Goal: Information Seeking & Learning: Check status

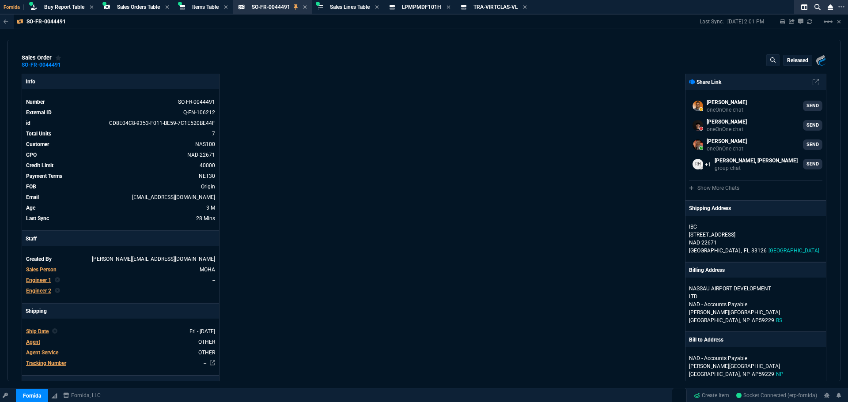
select select "9: OCAM"
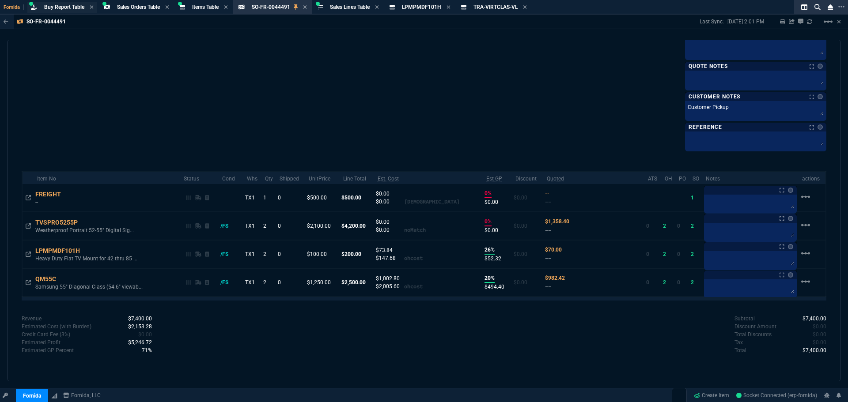
click at [64, 7] on span "Buy Report Table" at bounding box center [64, 7] width 40 height 6
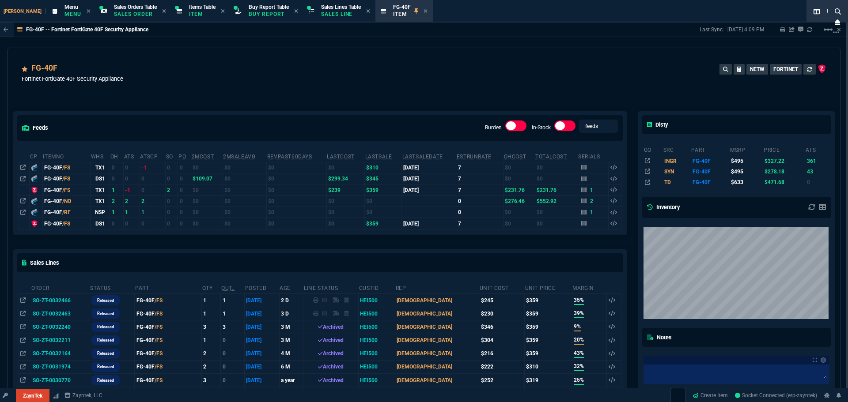
select select "9: OCAM"
click at [249, 11] on p "Buy Report" at bounding box center [269, 14] width 40 height 7
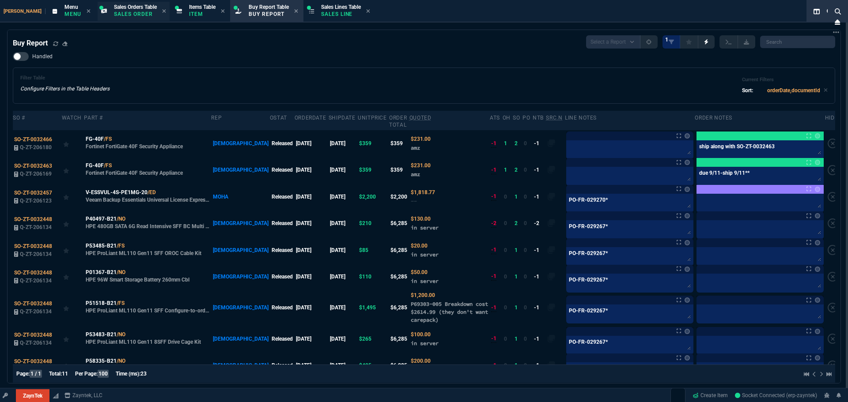
click at [114, 9] on span "Sales Orders Table" at bounding box center [135, 7] width 43 height 6
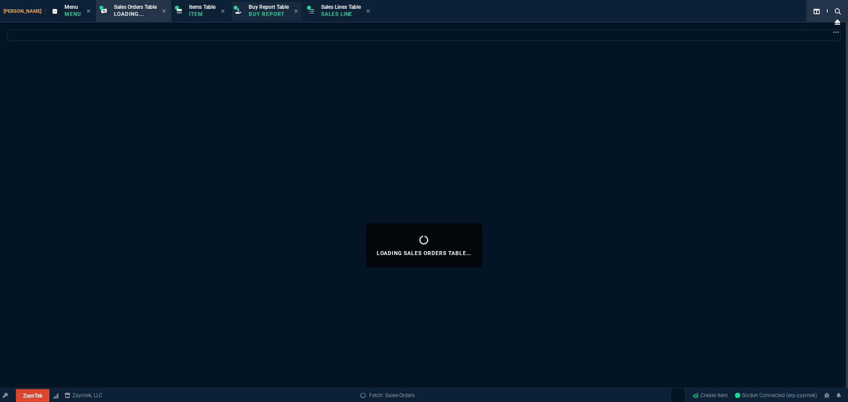
click at [249, 15] on p "Buy Report" at bounding box center [269, 14] width 40 height 7
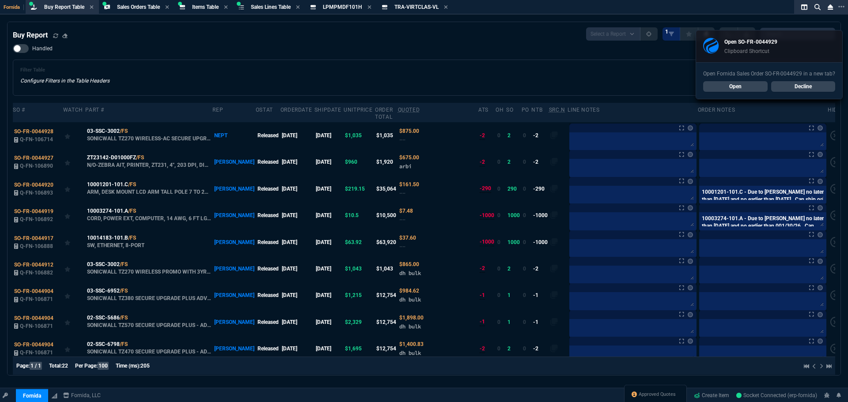
select select "9: OCAM"
click at [744, 83] on link "Open" at bounding box center [735, 86] width 64 height 11
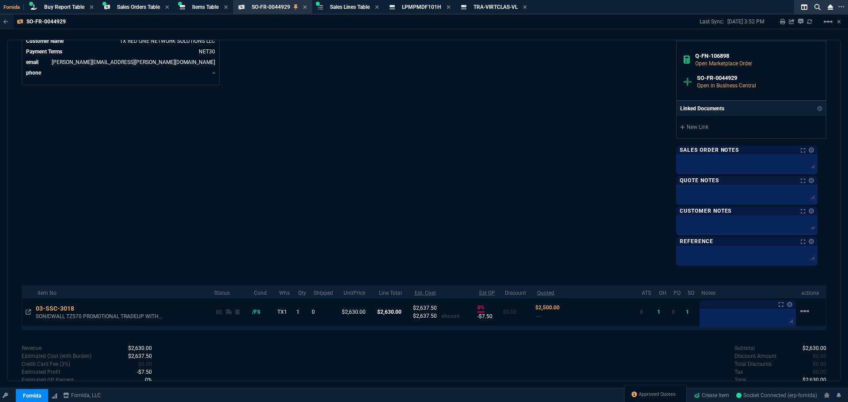
scroll to position [406, 0]
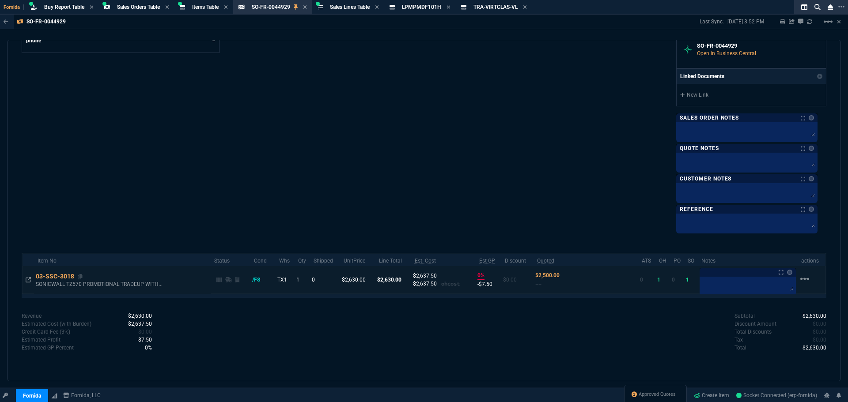
click at [36, 275] on div "03-SSC-3018" at bounding box center [59, 276] width 47 height 9
click at [30, 280] on icon at bounding box center [28, 279] width 5 height 5
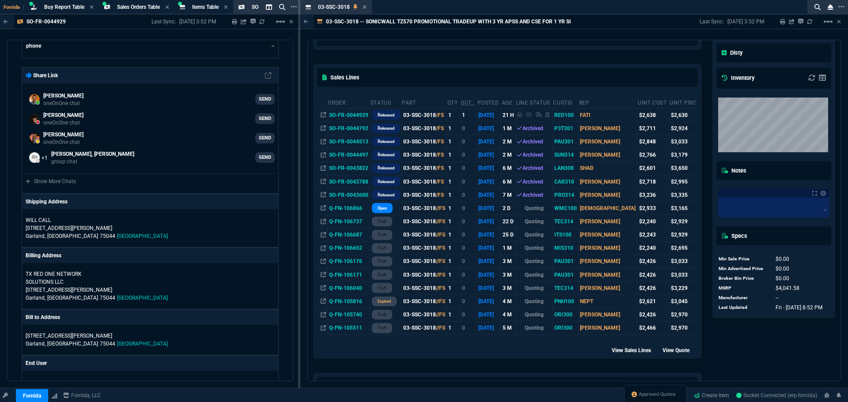
scroll to position [320, 0]
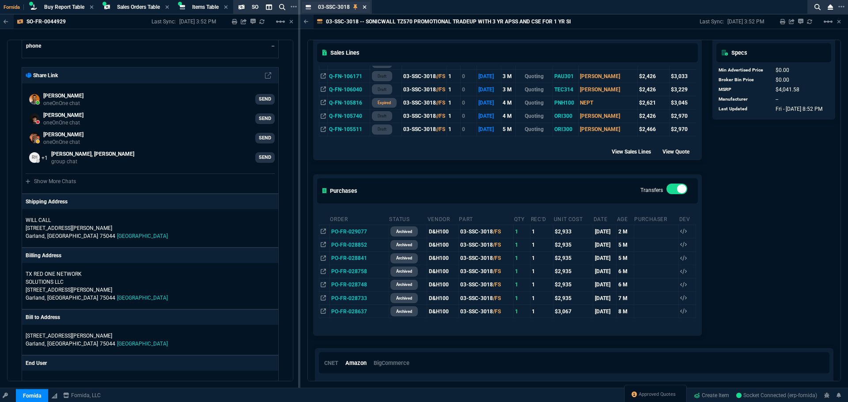
click at [366, 6] on icon at bounding box center [364, 6] width 4 height 5
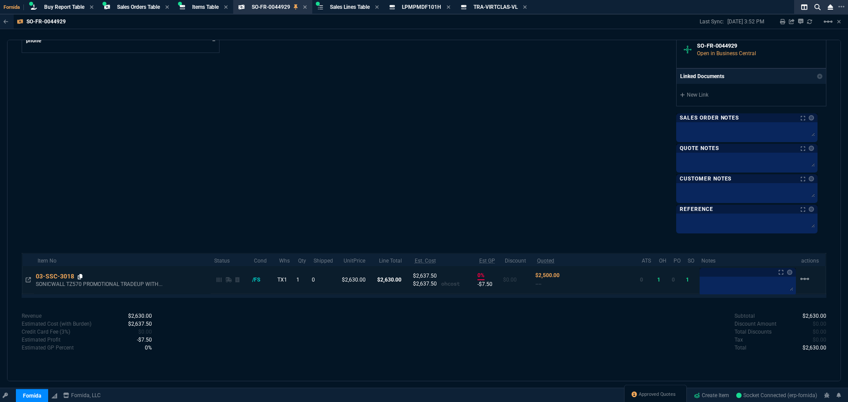
click at [80, 278] on icon at bounding box center [80, 276] width 5 height 5
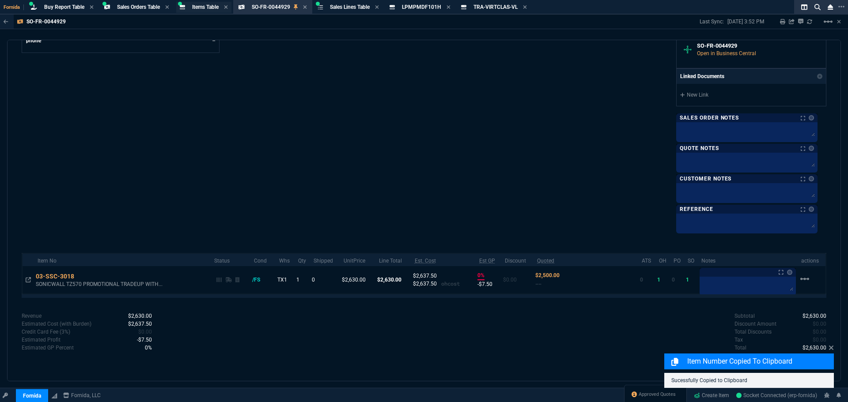
click at [207, 7] on span "Items Table" at bounding box center [205, 7] width 26 height 6
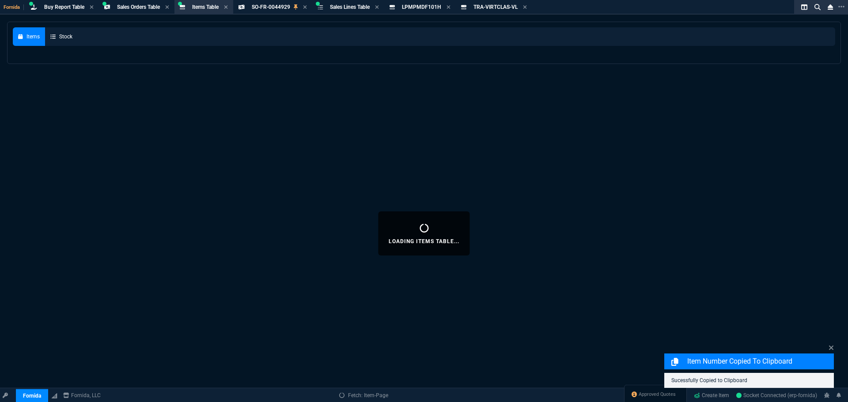
select select
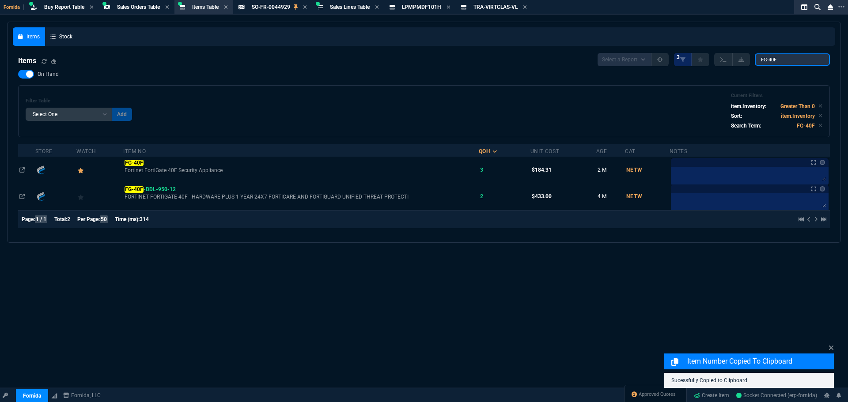
click at [793, 56] on input "FG-40F" at bounding box center [792, 59] width 75 height 12
paste input "03-SSC-3018"
type input "03-SSC-3018"
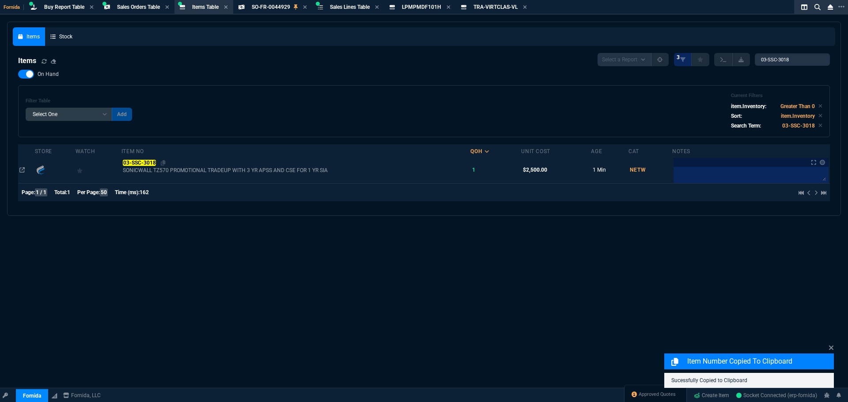
click at [128, 162] on mark "03-SSC-3018" at bounding box center [139, 163] width 33 height 6
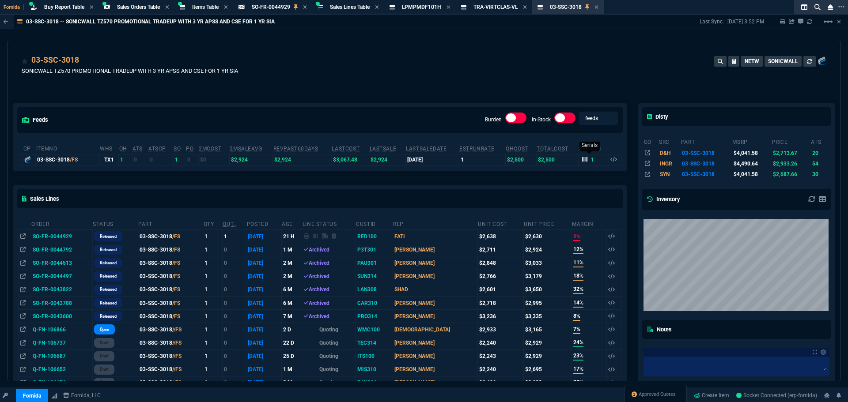
click at [582, 159] on icon at bounding box center [584, 159] width 5 height 5
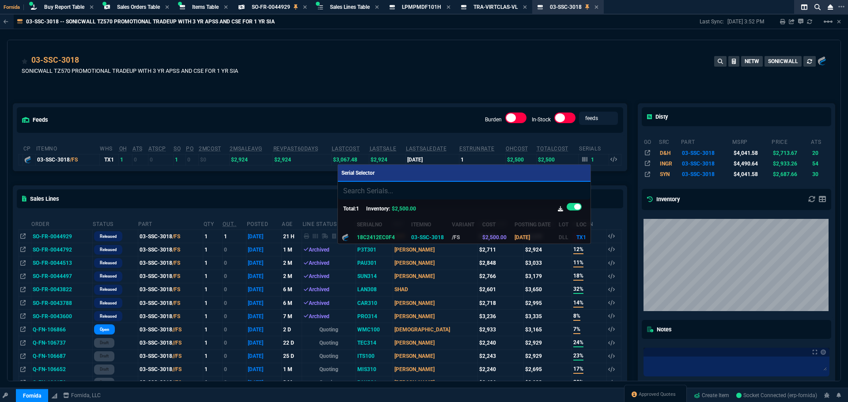
click at [433, 100] on div at bounding box center [424, 201] width 848 height 402
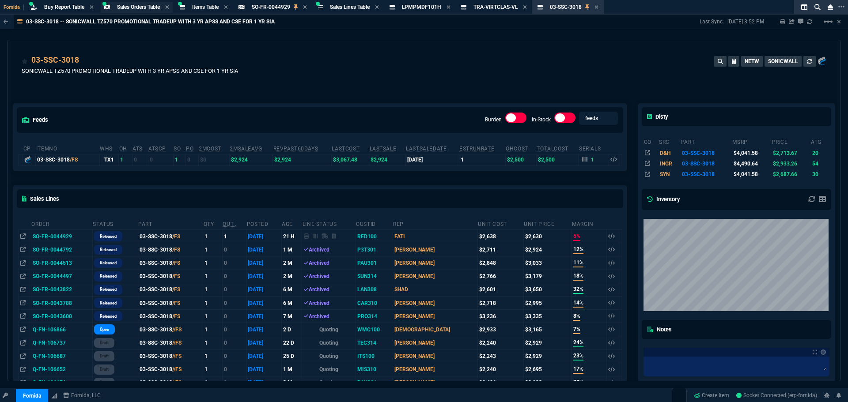
click at [124, 6] on span "Sales Orders Table" at bounding box center [138, 7] width 43 height 6
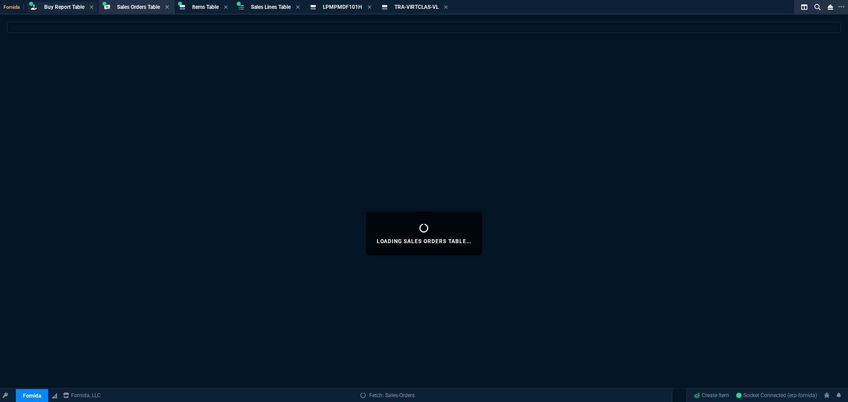
select select
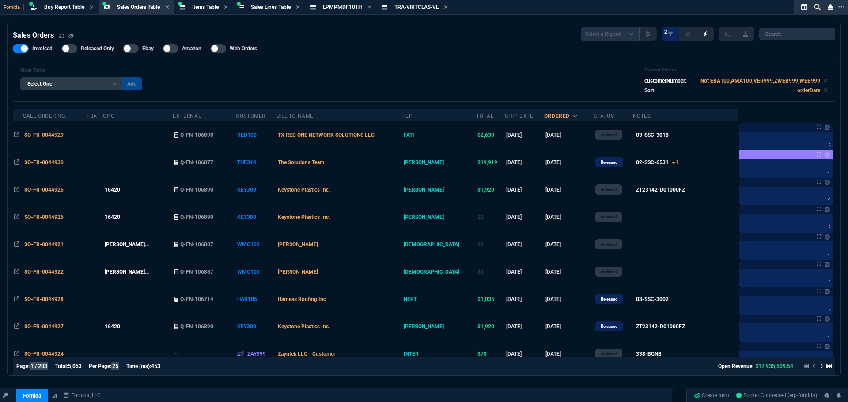
click at [73, 5] on span "Buy Report Table" at bounding box center [64, 7] width 40 height 6
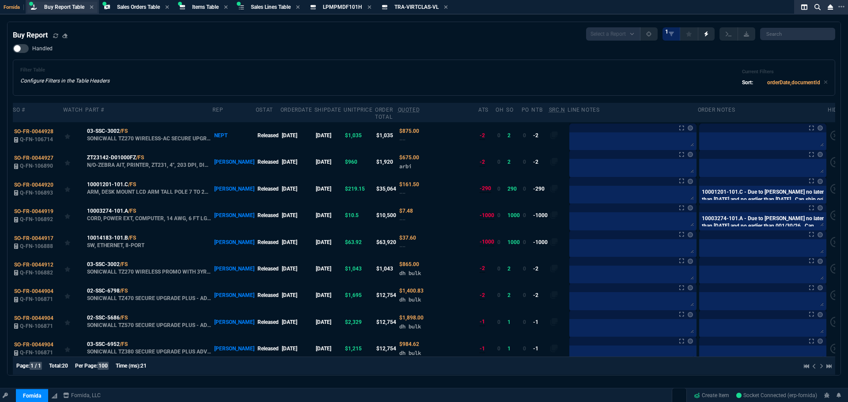
click at [63, 8] on span "Buy Report Table" at bounding box center [64, 7] width 40 height 6
click at [114, 1] on section "Sales Orders Table Sales Order" at bounding box center [137, 7] width 76 height 15
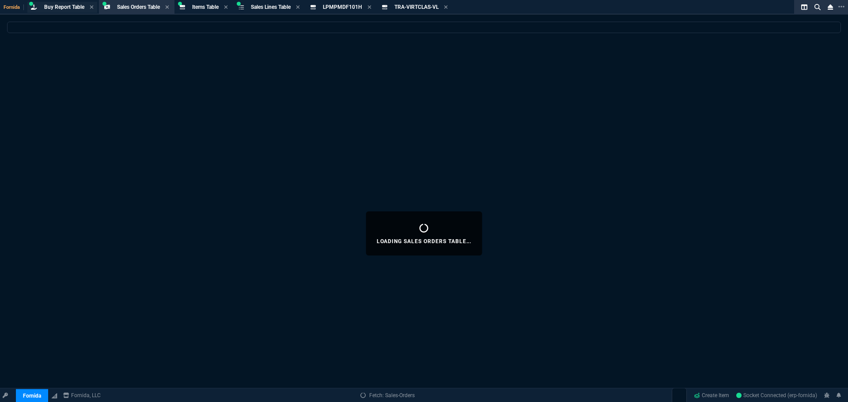
click at [57, 8] on span "Buy Report Table" at bounding box center [64, 7] width 40 height 6
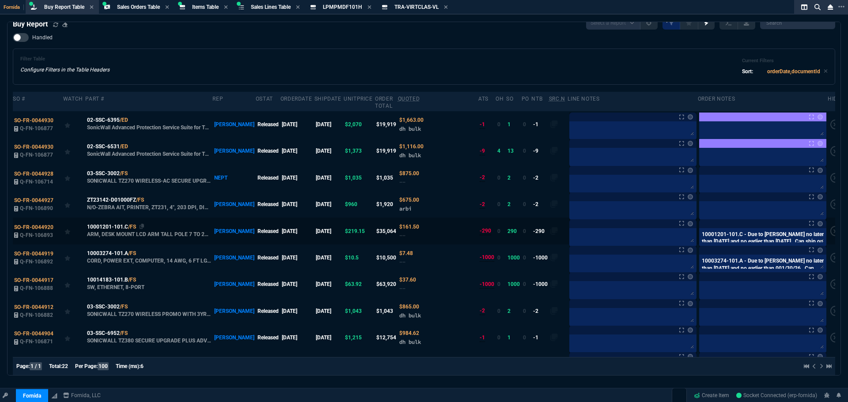
scroll to position [0, 0]
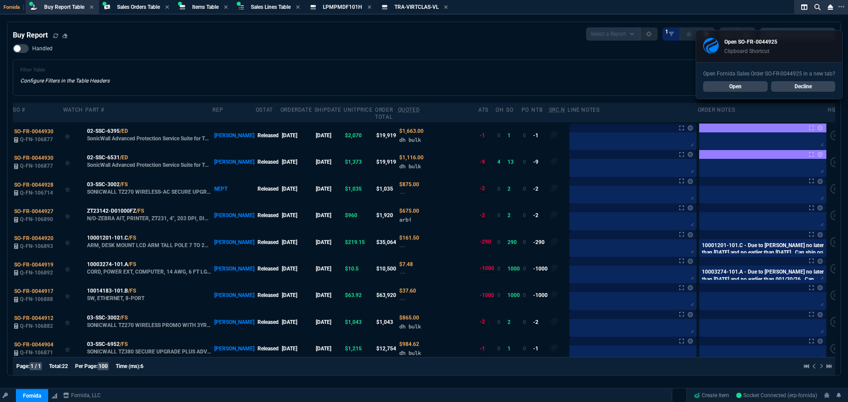
click at [747, 82] on link "Open" at bounding box center [735, 86] width 64 height 11
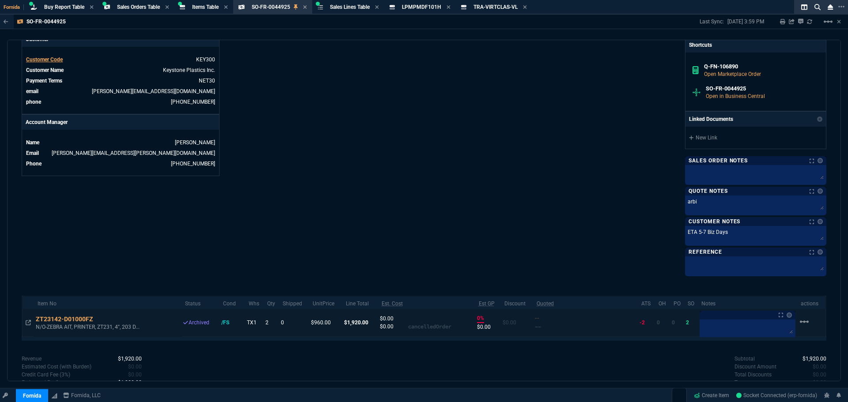
scroll to position [398, 0]
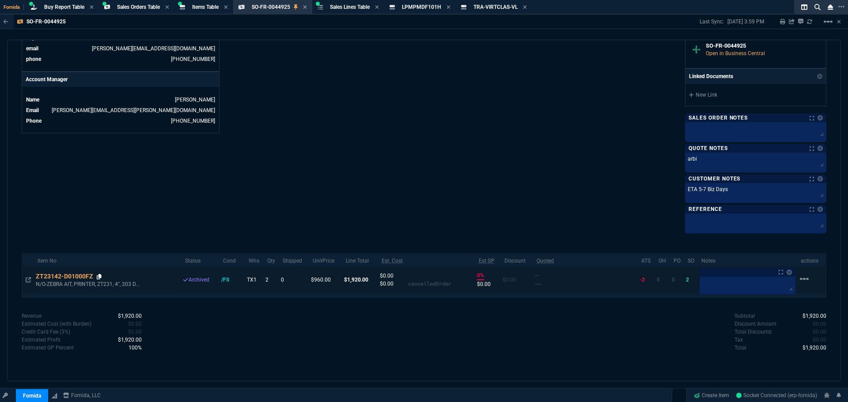
click at [99, 276] on icon at bounding box center [99, 276] width 5 height 5
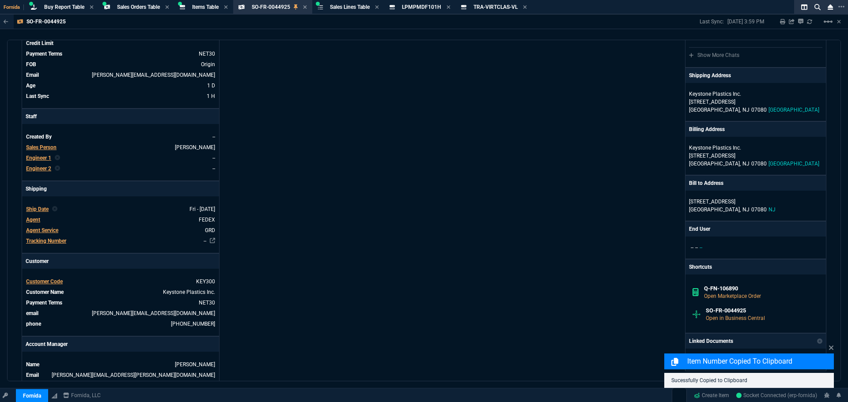
scroll to position [0, 0]
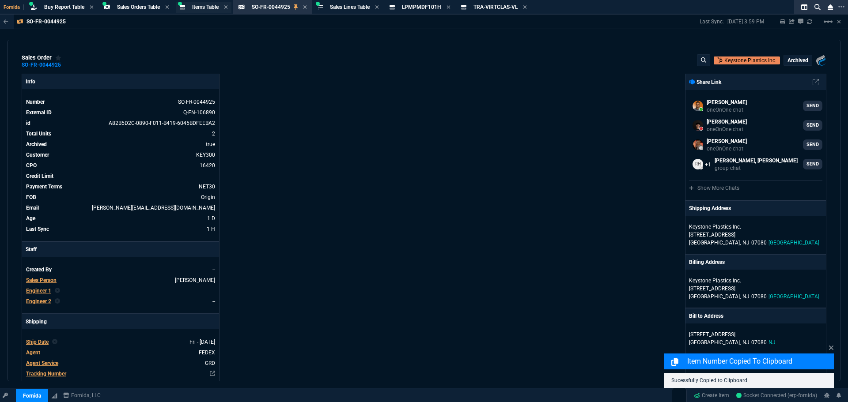
click at [203, 5] on span "Items Table" at bounding box center [205, 7] width 26 height 6
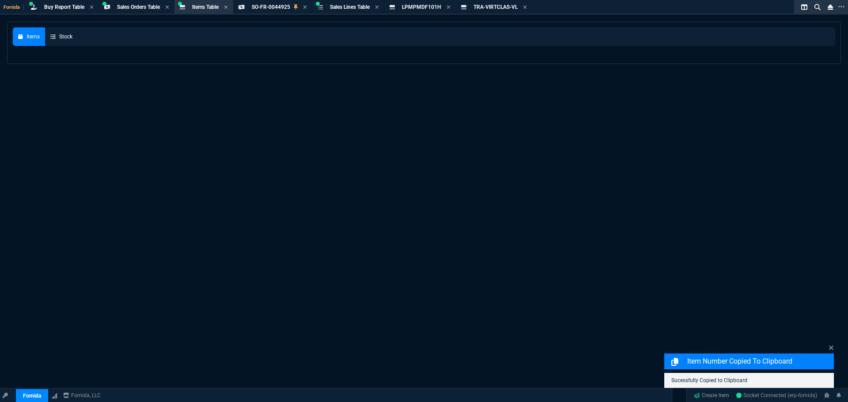
select select
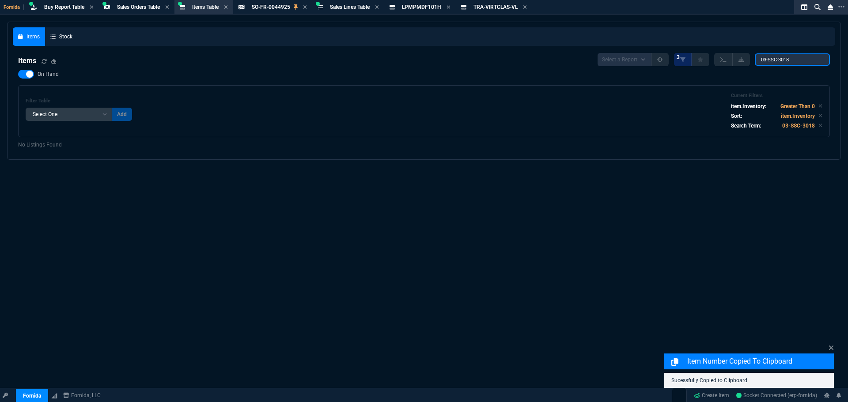
click at [772, 60] on input "03-SSC-3018" at bounding box center [792, 59] width 75 height 12
paste input "ZT23142-D01000FZ"
type input "ZT23142-D01000FZ"
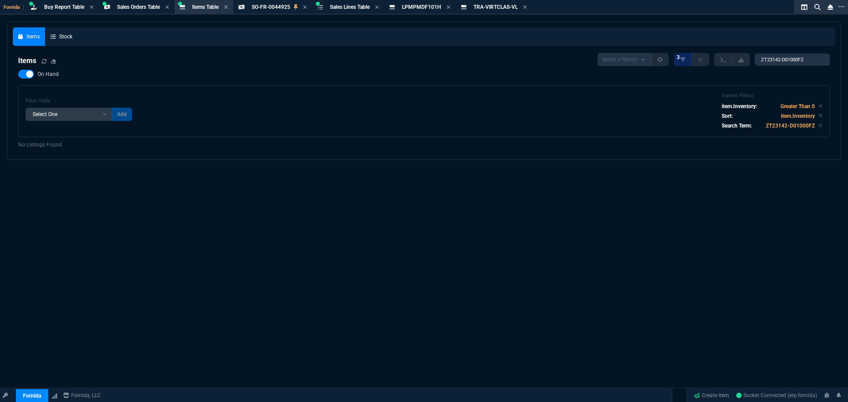
click at [41, 74] on span "On Hand" at bounding box center [48, 74] width 21 height 7
click at [18, 74] on input "On Hand" at bounding box center [18, 74] width 0 height 0
checkbox input "false"
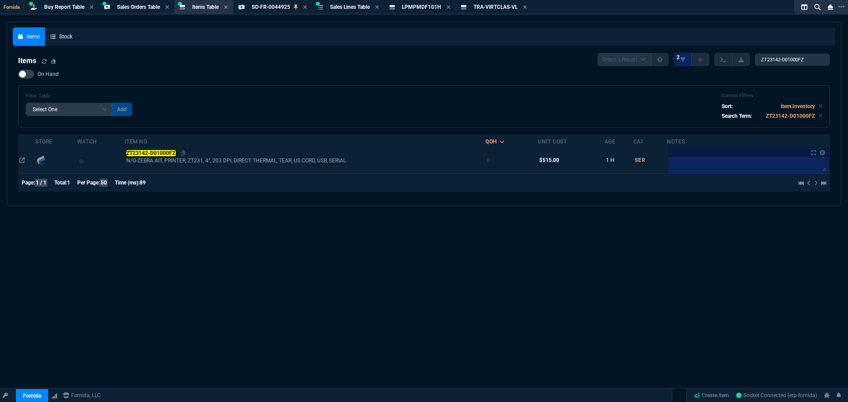
click at [155, 155] on mark "ZT23142-D01000FZ" at bounding box center [150, 153] width 49 height 6
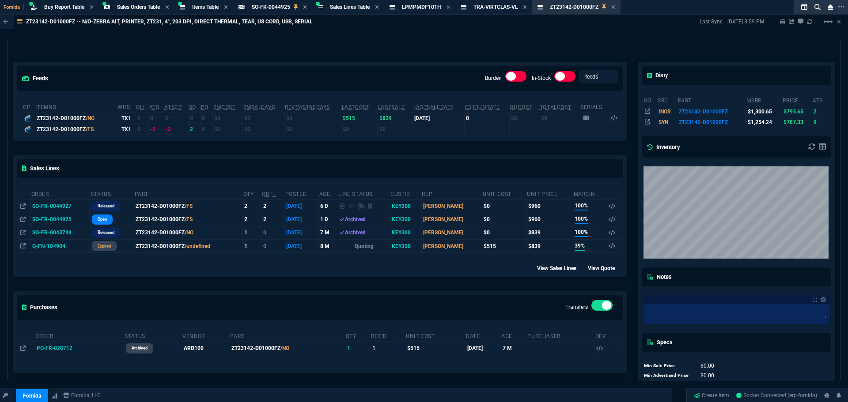
scroll to position [44, 0]
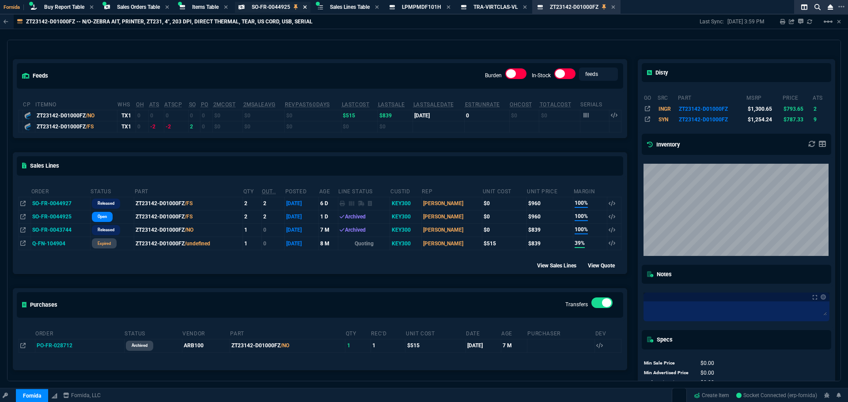
click at [307, 8] on icon at bounding box center [305, 6] width 4 height 5
click at [536, 7] on icon at bounding box center [534, 6] width 4 height 5
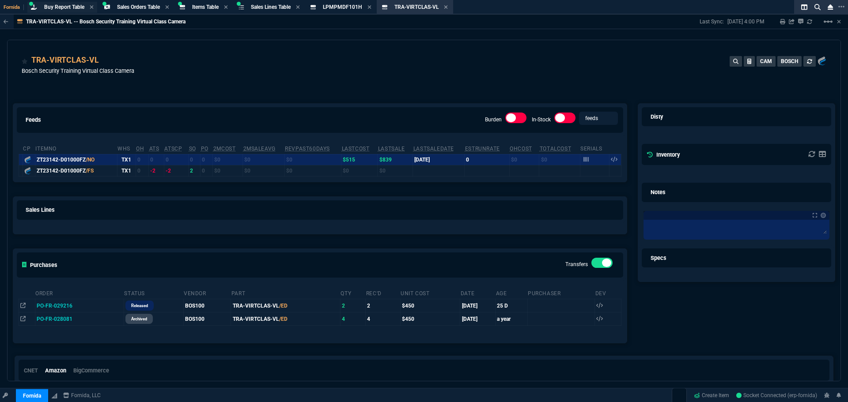
click at [64, 9] on span "Buy Report Table" at bounding box center [64, 7] width 40 height 6
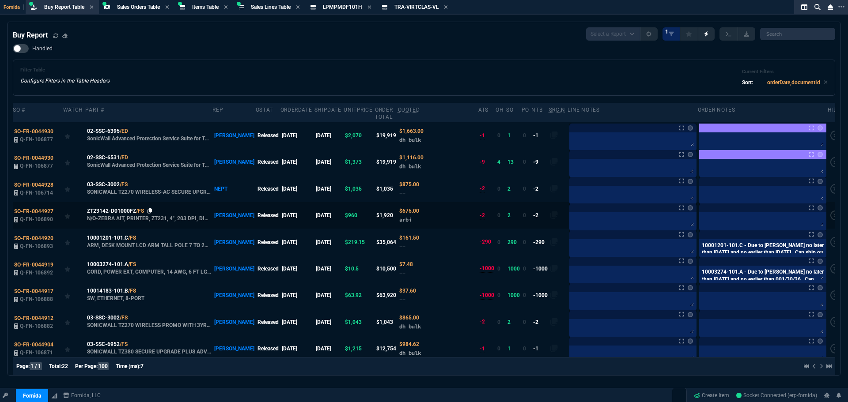
click at [149, 212] on icon at bounding box center [149, 210] width 5 height 5
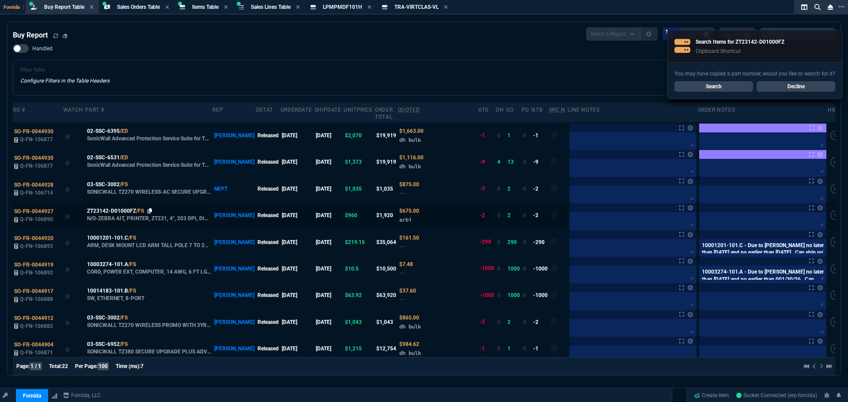
click at [148, 211] on icon at bounding box center [149, 210] width 5 height 5
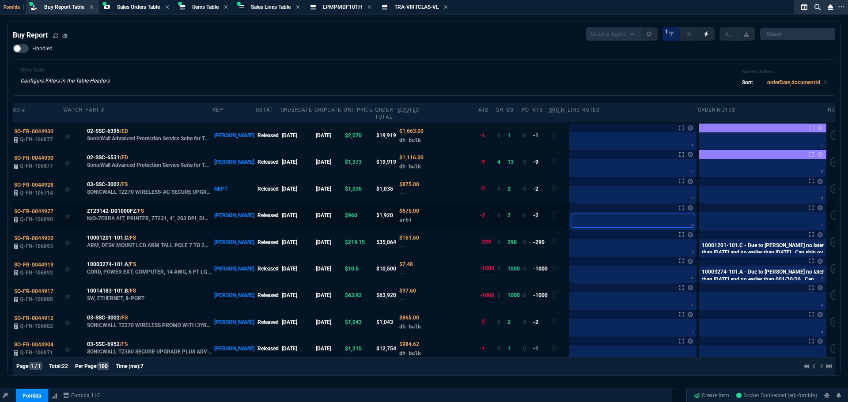
click at [571, 222] on textarea at bounding box center [633, 220] width 124 height 13
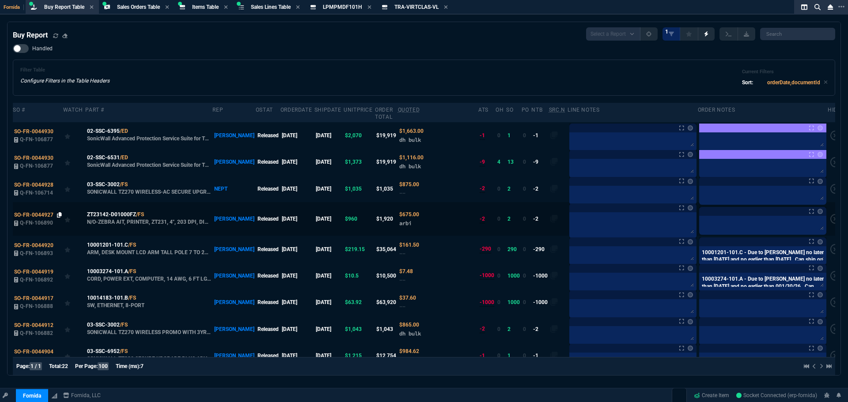
click at [60, 213] on icon at bounding box center [59, 214] width 5 height 5
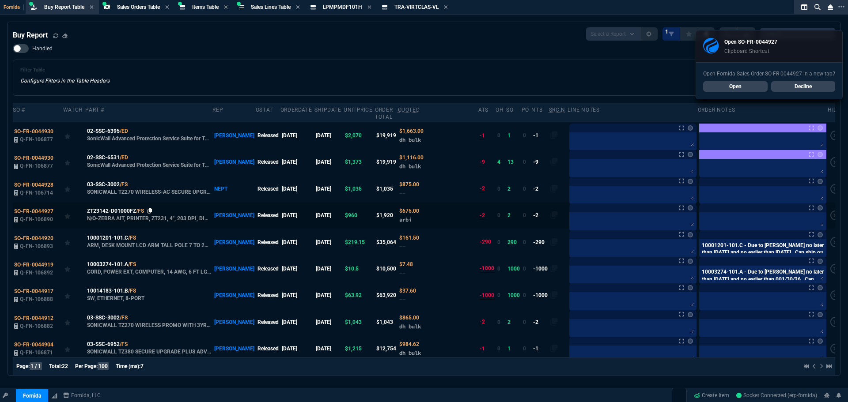
click at [149, 212] on icon at bounding box center [149, 210] width 5 height 5
click at [28, 211] on span "SO-FR-0044927" at bounding box center [33, 211] width 39 height 6
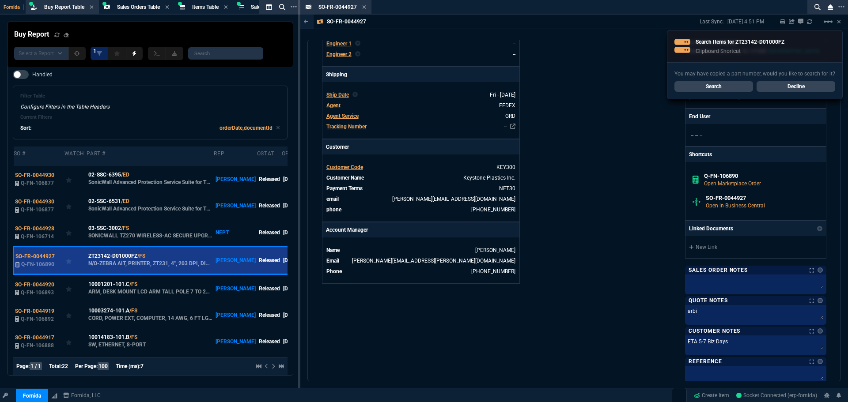
scroll to position [403, 0]
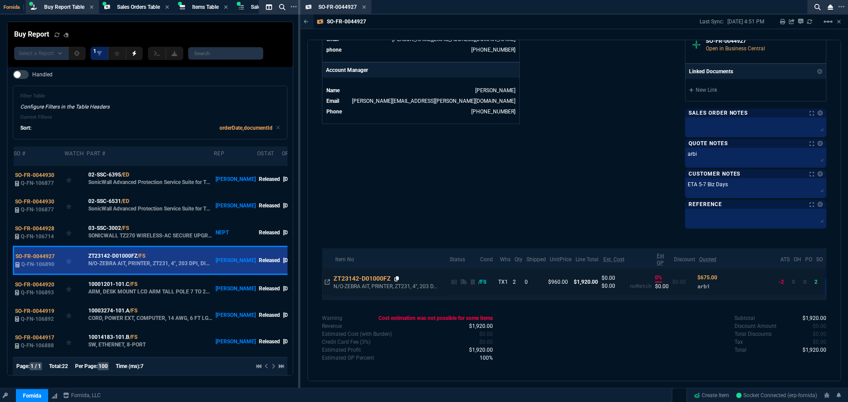
click at [399, 278] on icon at bounding box center [396, 278] width 5 height 5
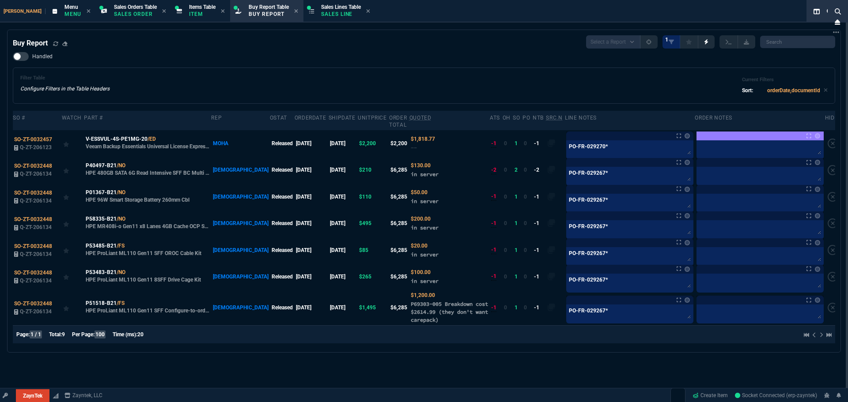
select select "9: OCAM"
click at [189, 14] on p "Item" at bounding box center [202, 14] width 26 height 7
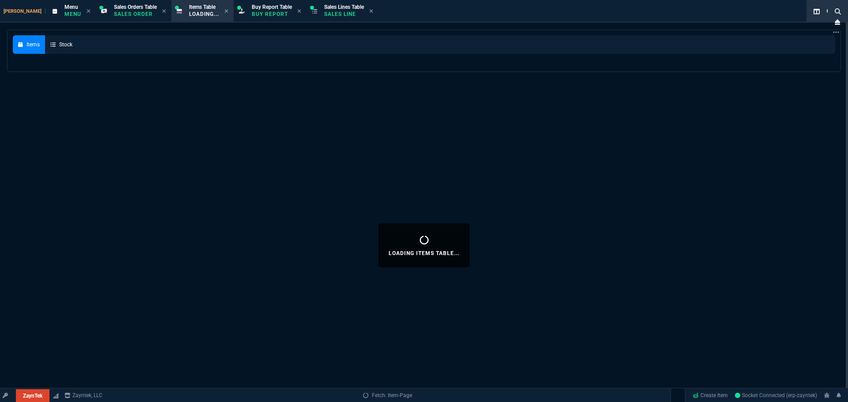
select select
